Goal: Find specific page/section: Find specific page/section

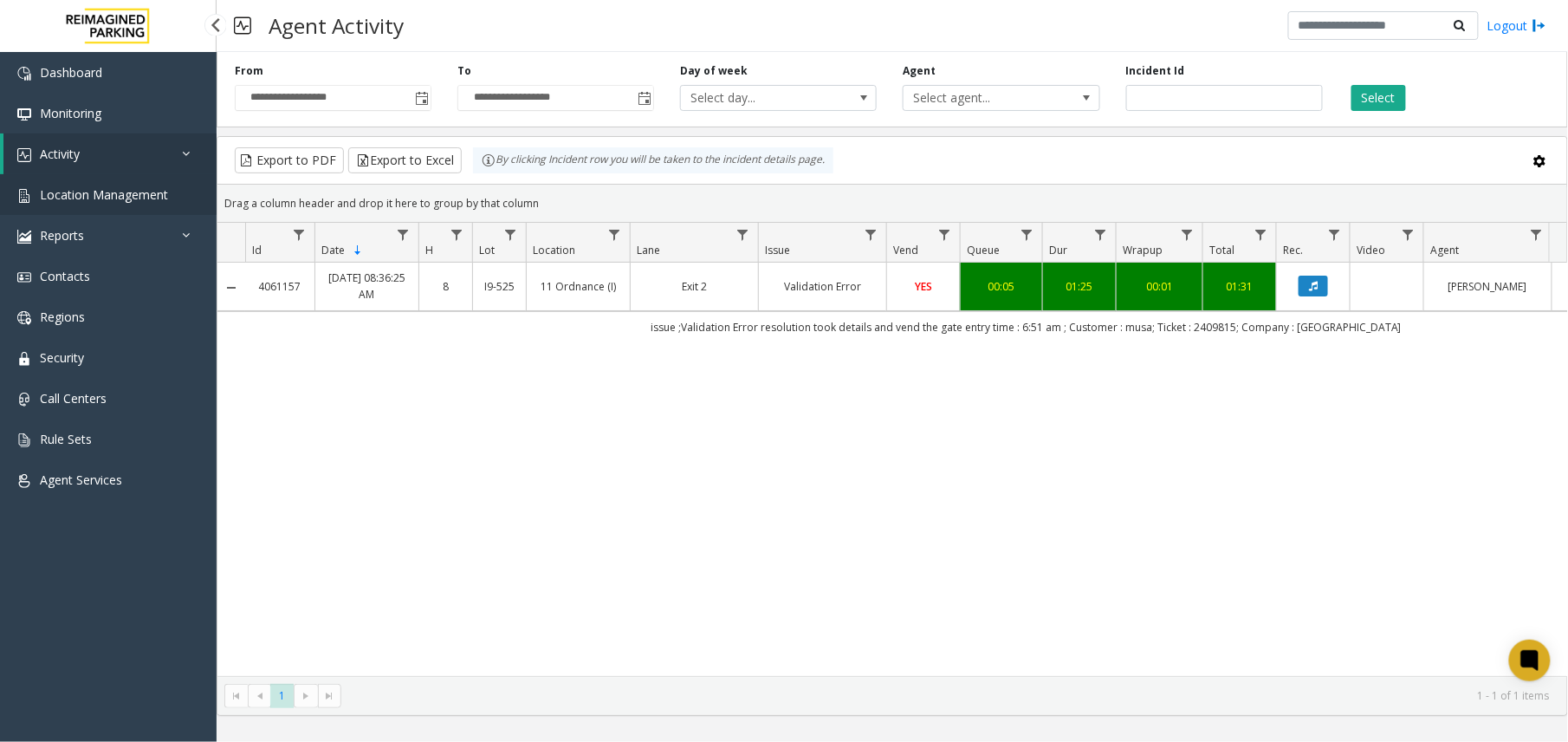
click at [121, 205] on link "Location Management" at bounding box center [108, 194] width 216 height 40
click at [97, 198] on span "Location Management" at bounding box center [104, 194] width 128 height 17
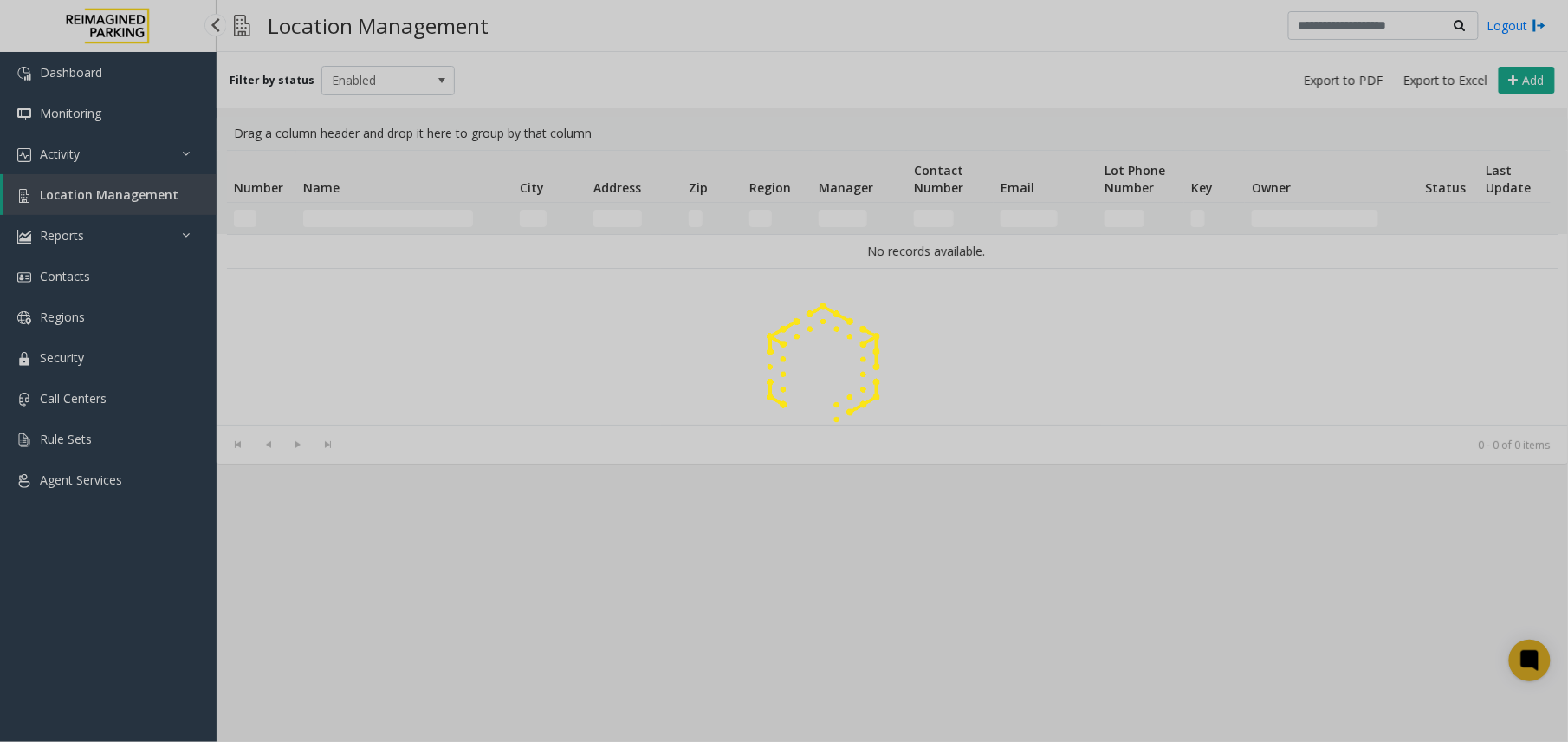
click at [116, 202] on div at bounding box center [784, 371] width 1568 height 742
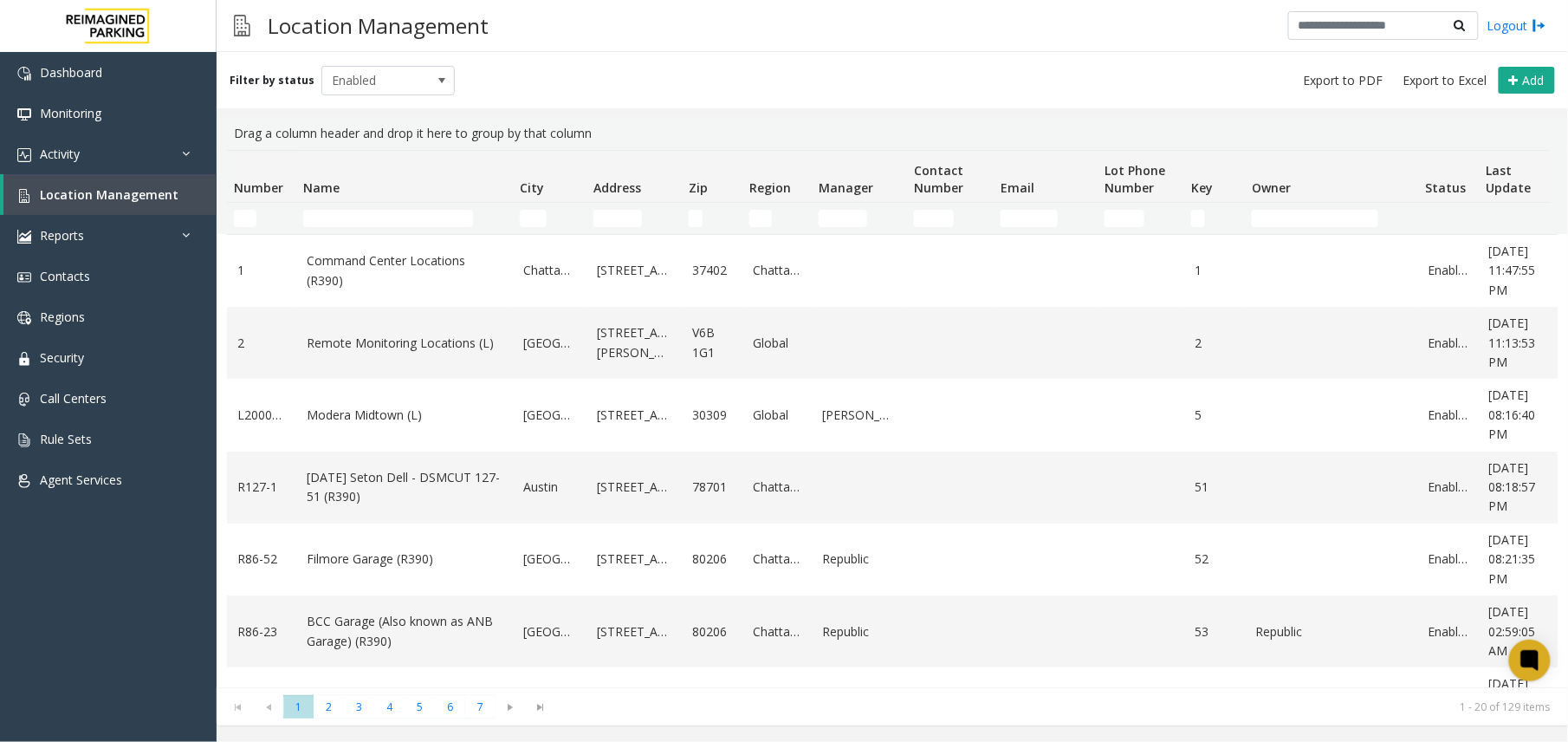
click at [361, 208] on td "Name Filter" at bounding box center [404, 218] width 216 height 31
click at [386, 226] on input "Name Filter" at bounding box center [388, 218] width 170 height 17
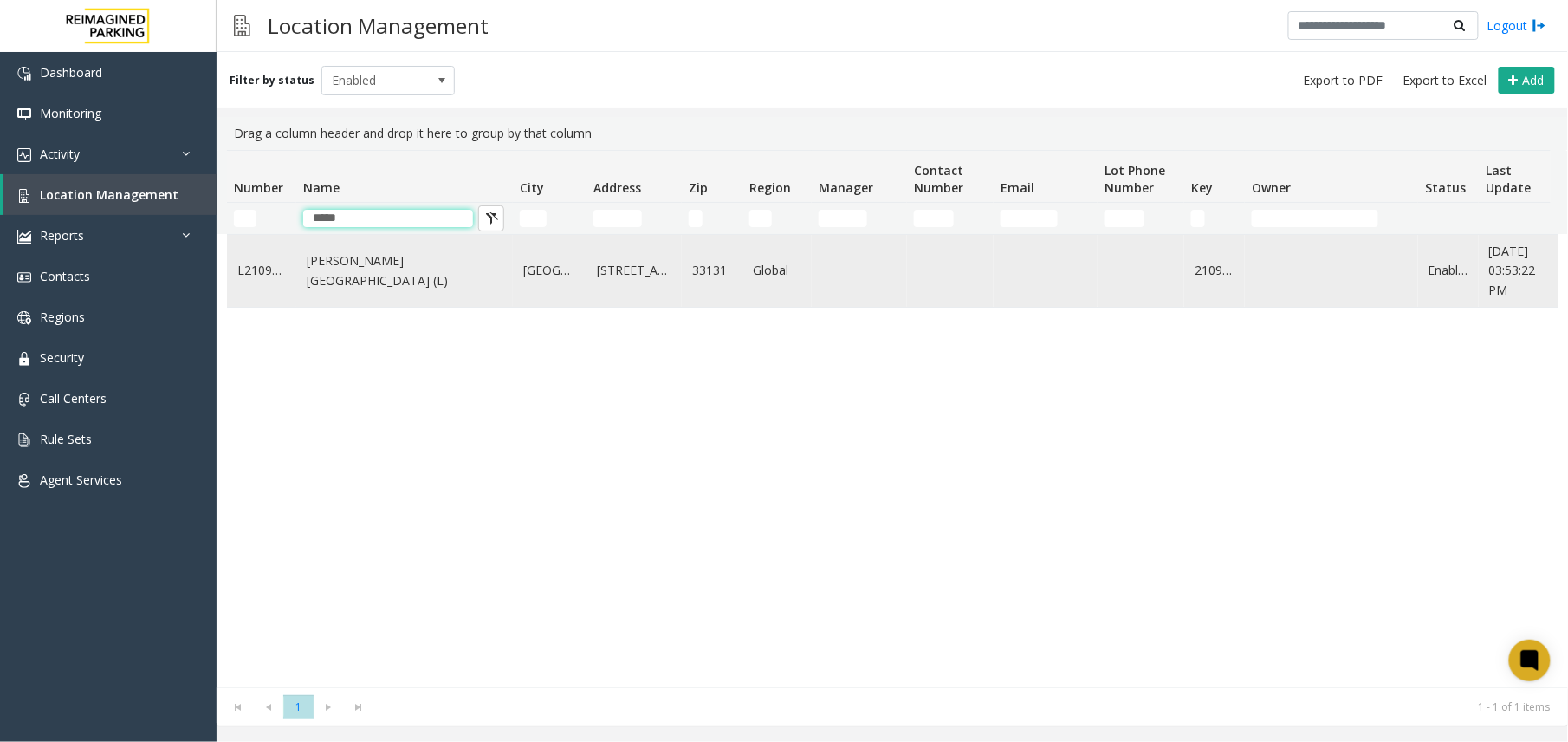
type input "*****"
click at [360, 279] on link "[PERSON_NAME][GEOGRAPHIC_DATA] (L)" at bounding box center [405, 271] width 196 height 39
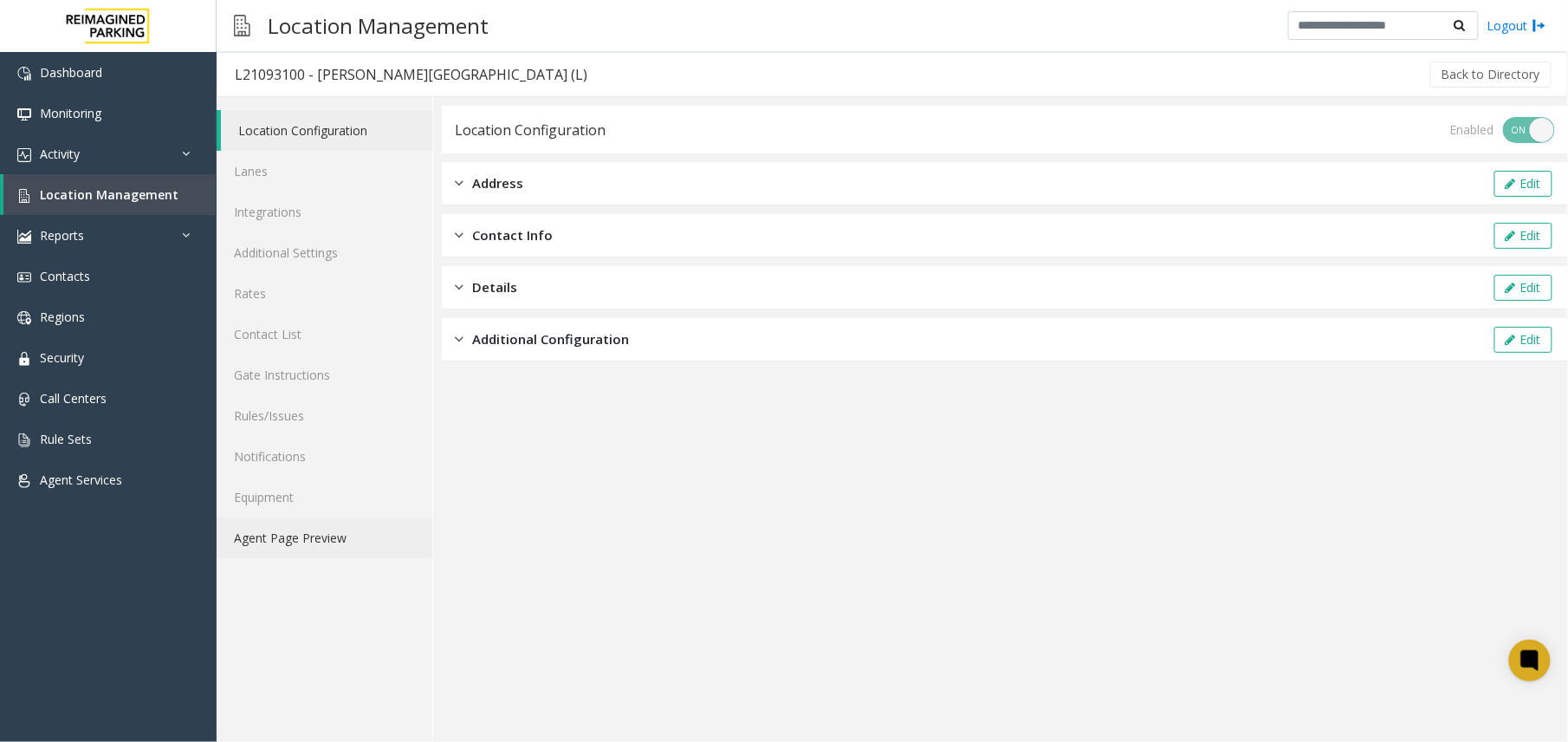
click at [316, 534] on link "Agent Page Preview" at bounding box center [324, 537] width 215 height 40
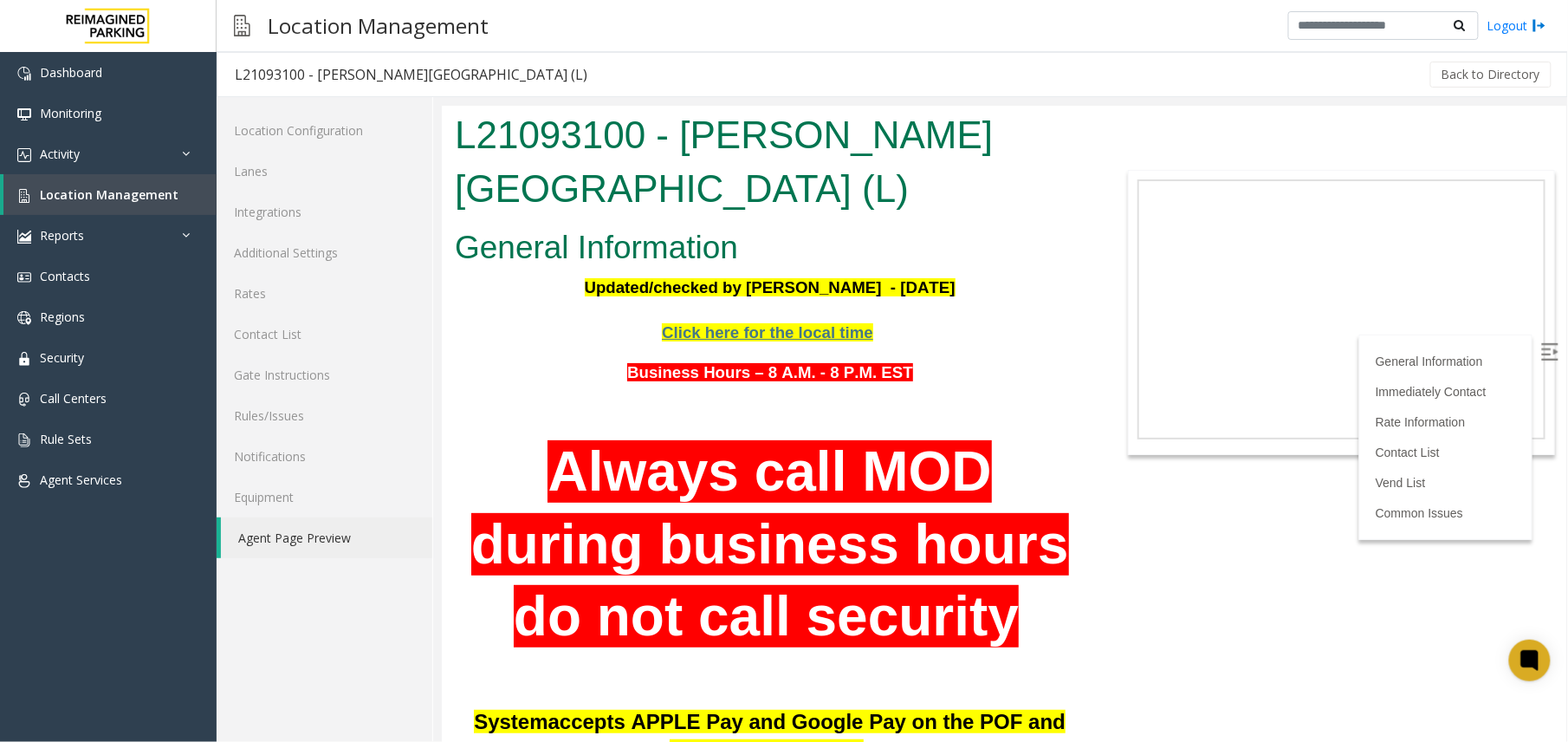
click at [1540, 359] on img at bounding box center [1549, 350] width 17 height 17
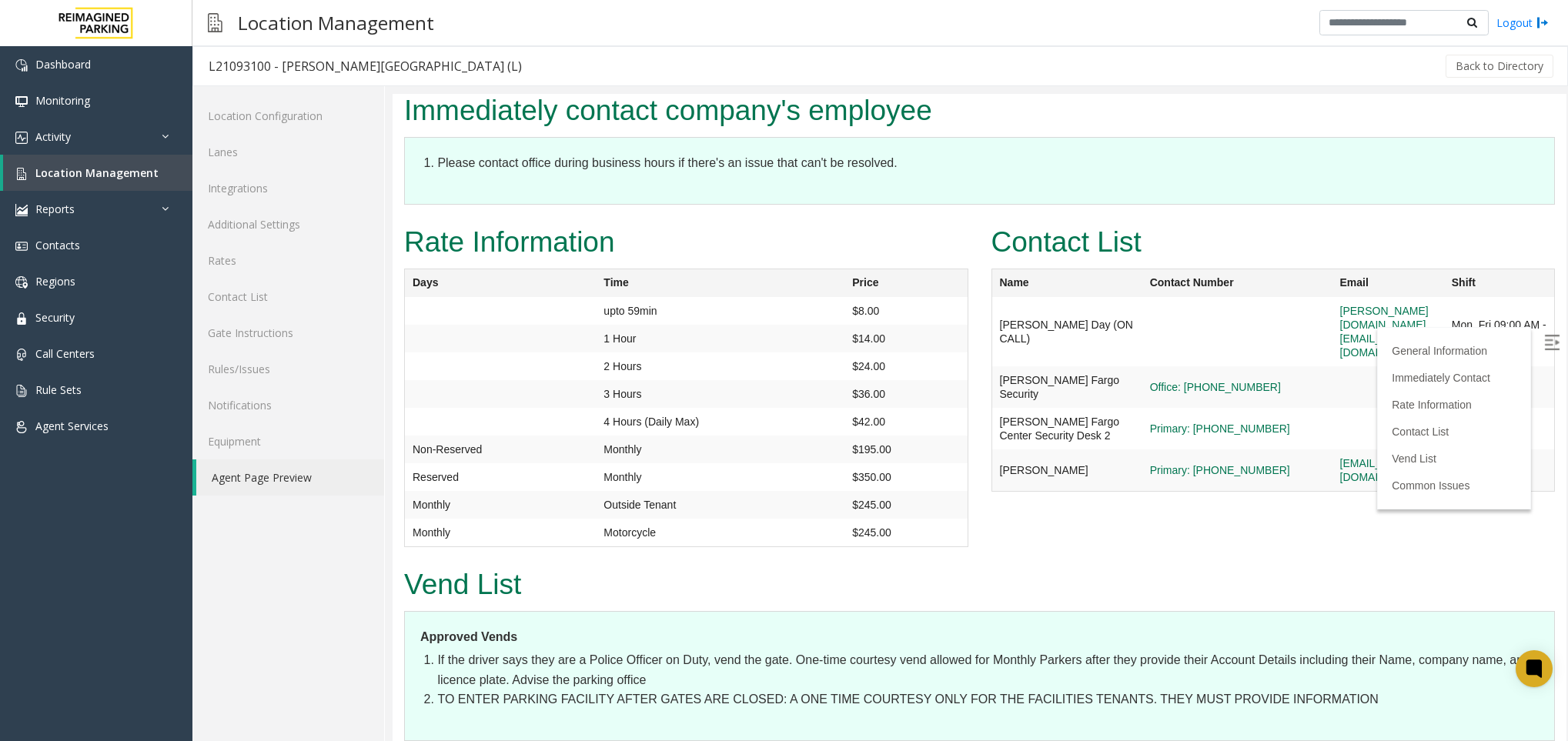
scroll to position [2886, 0]
